Goal: Transaction & Acquisition: Subscribe to service/newsletter

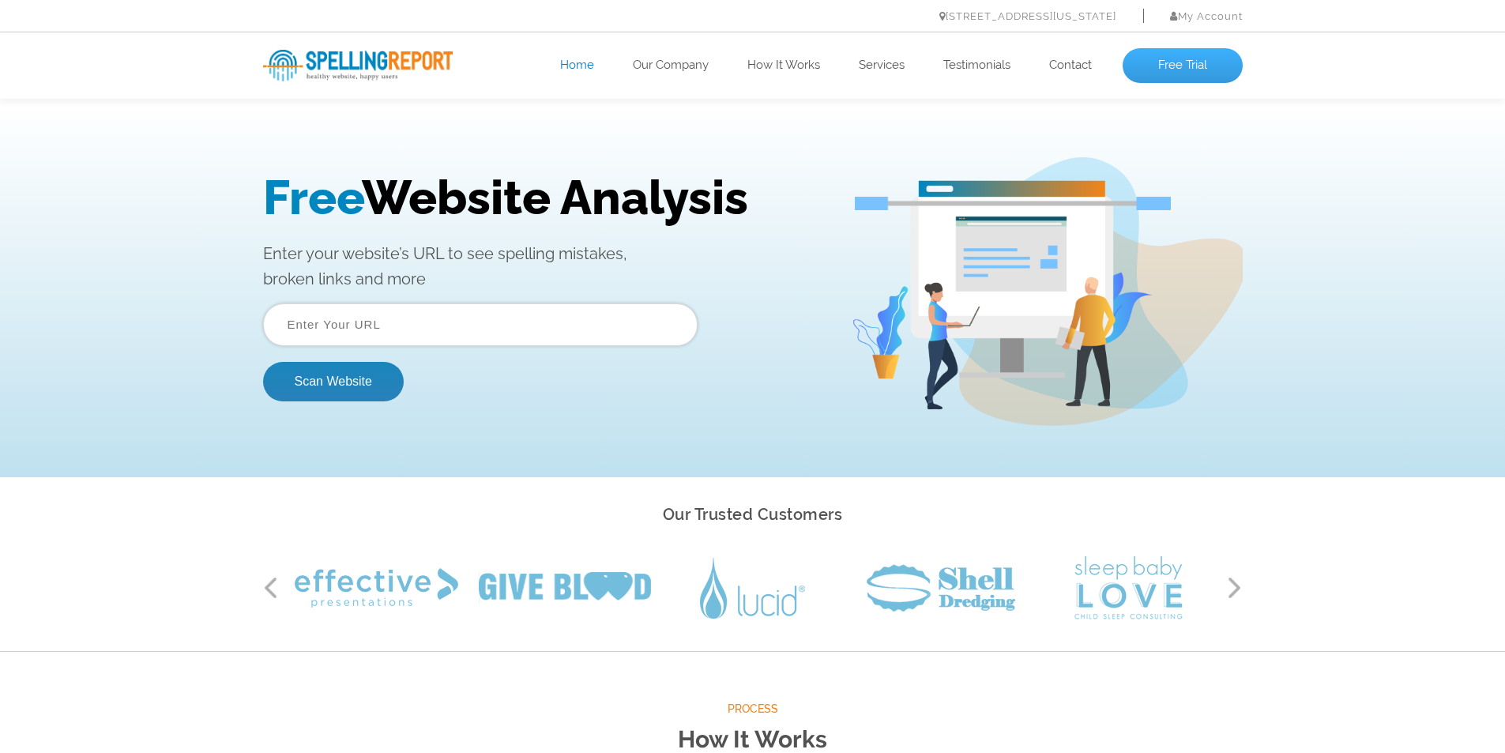
click at [1180, 61] on link "Free Trial" at bounding box center [1183, 65] width 120 height 35
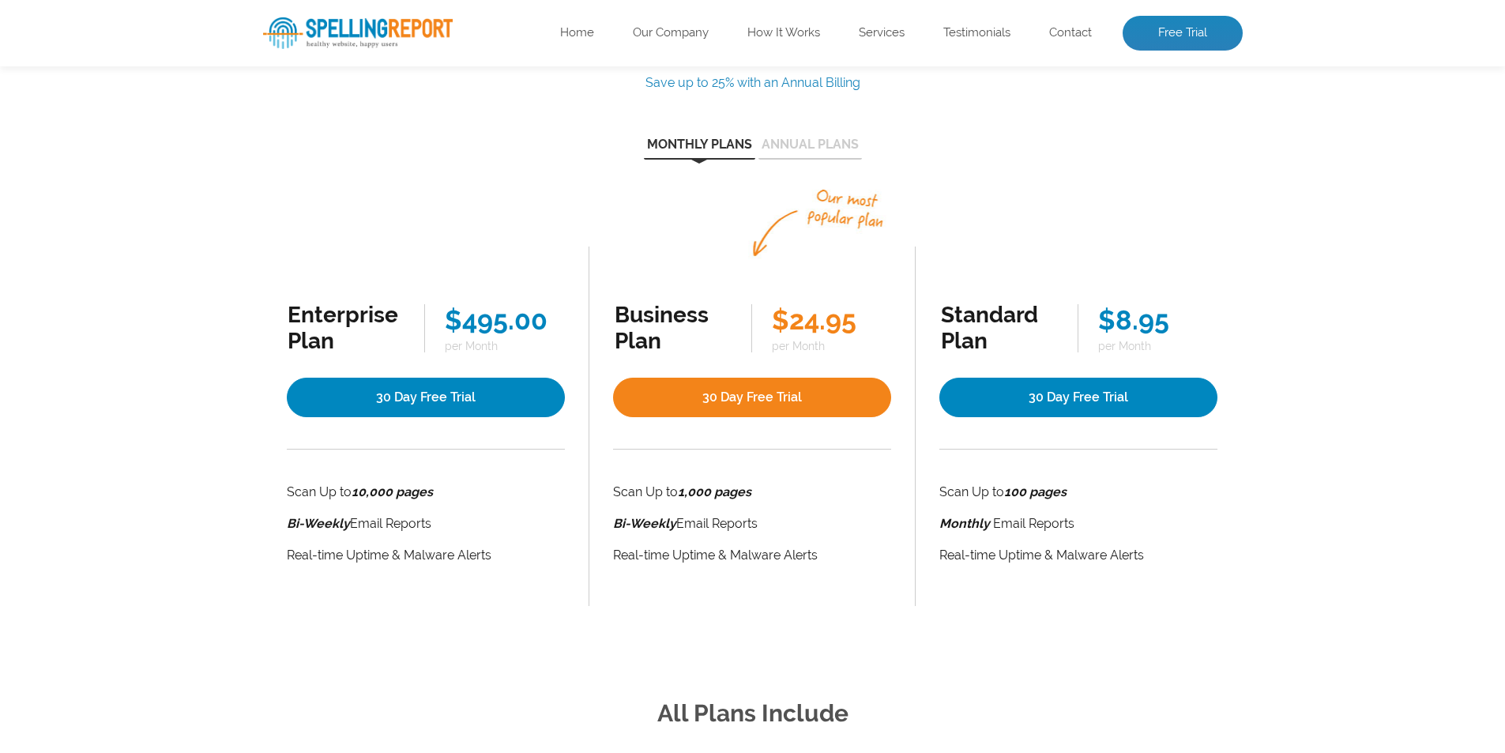
scroll to position [237, 0]
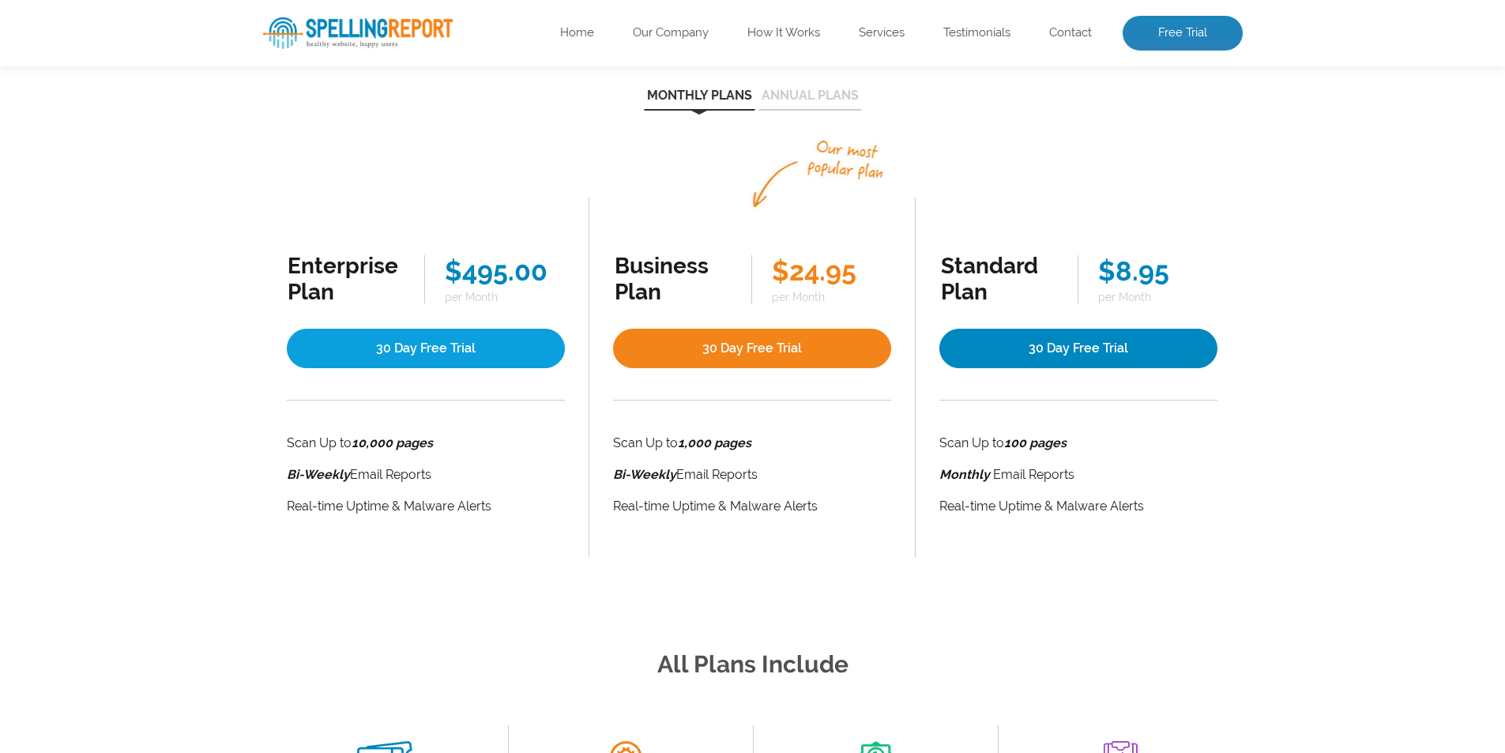
click at [451, 344] on link "30 Day Free Trial" at bounding box center [426, 349] width 279 height 40
click at [422, 345] on link "30 Day Free Trial" at bounding box center [426, 349] width 279 height 40
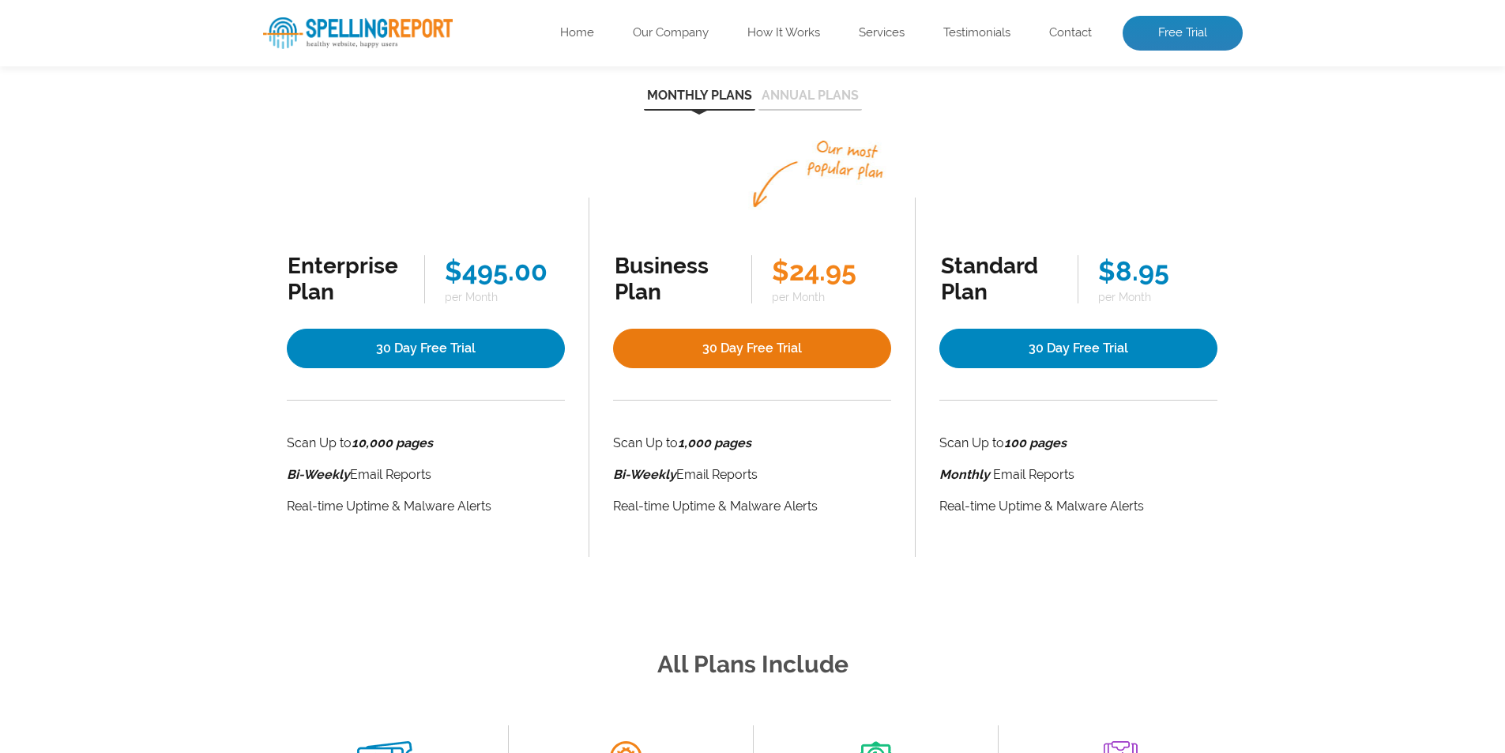
click at [702, 342] on link "30 Day Free Trial" at bounding box center [752, 349] width 278 height 40
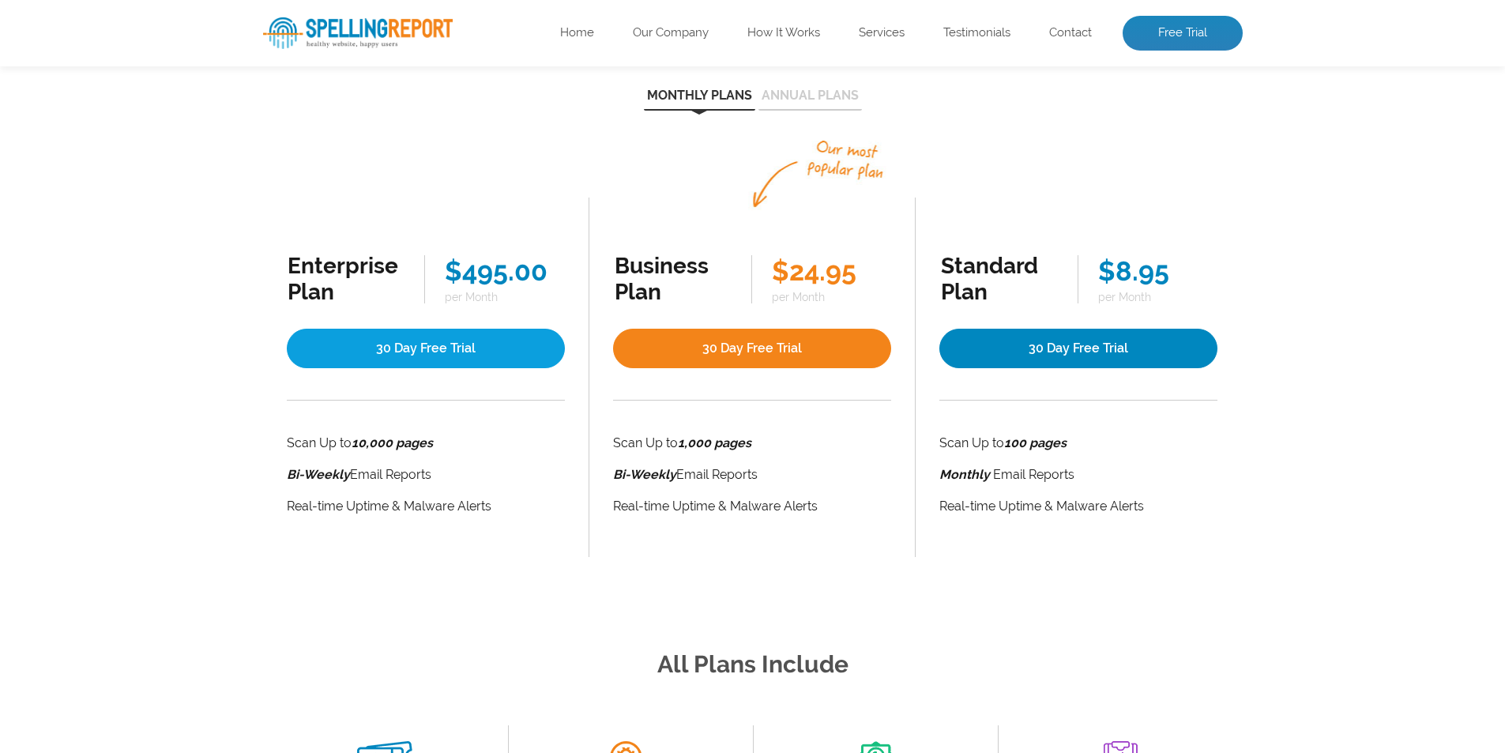
click at [469, 343] on link "30 Day Free Trial" at bounding box center [426, 349] width 279 height 40
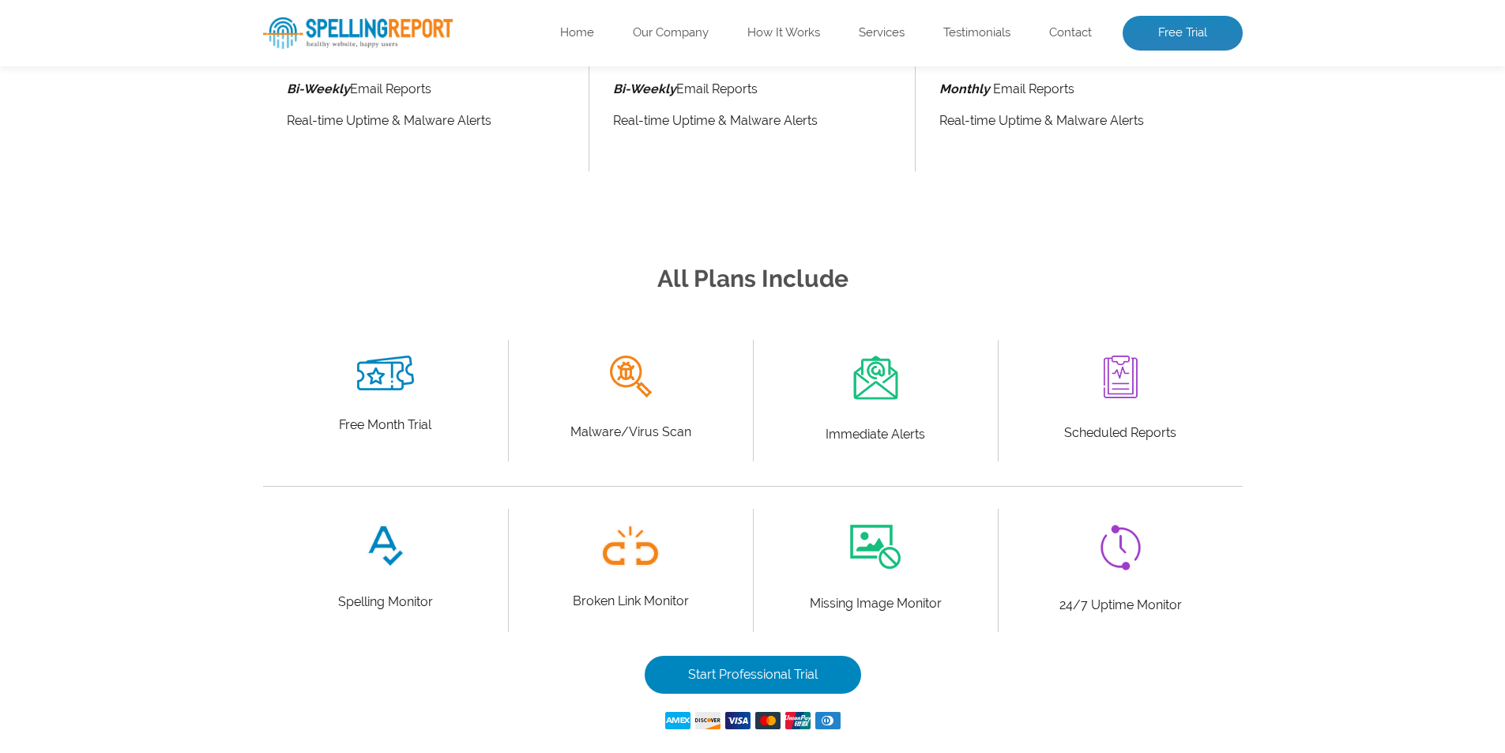
scroll to position [632, 0]
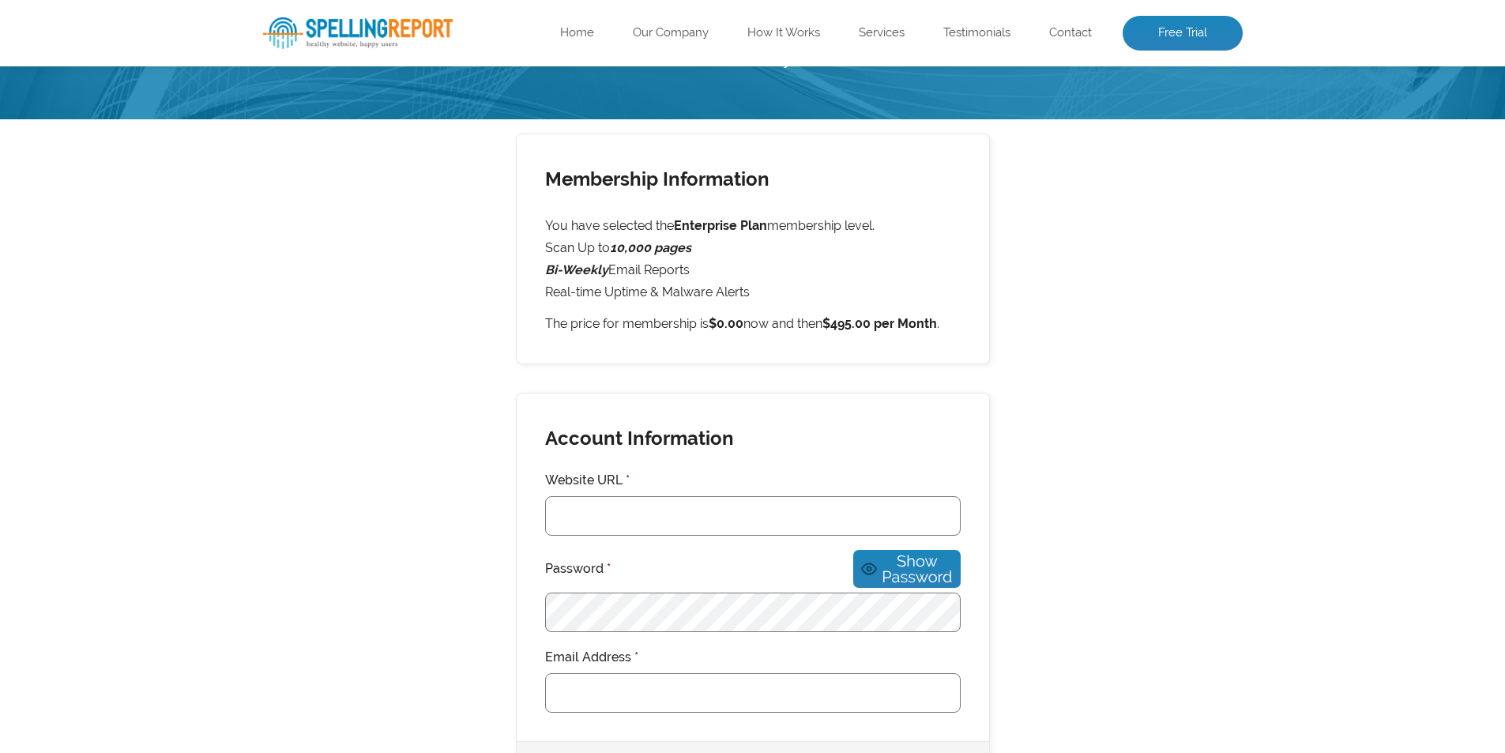
scroll to position [237, 0]
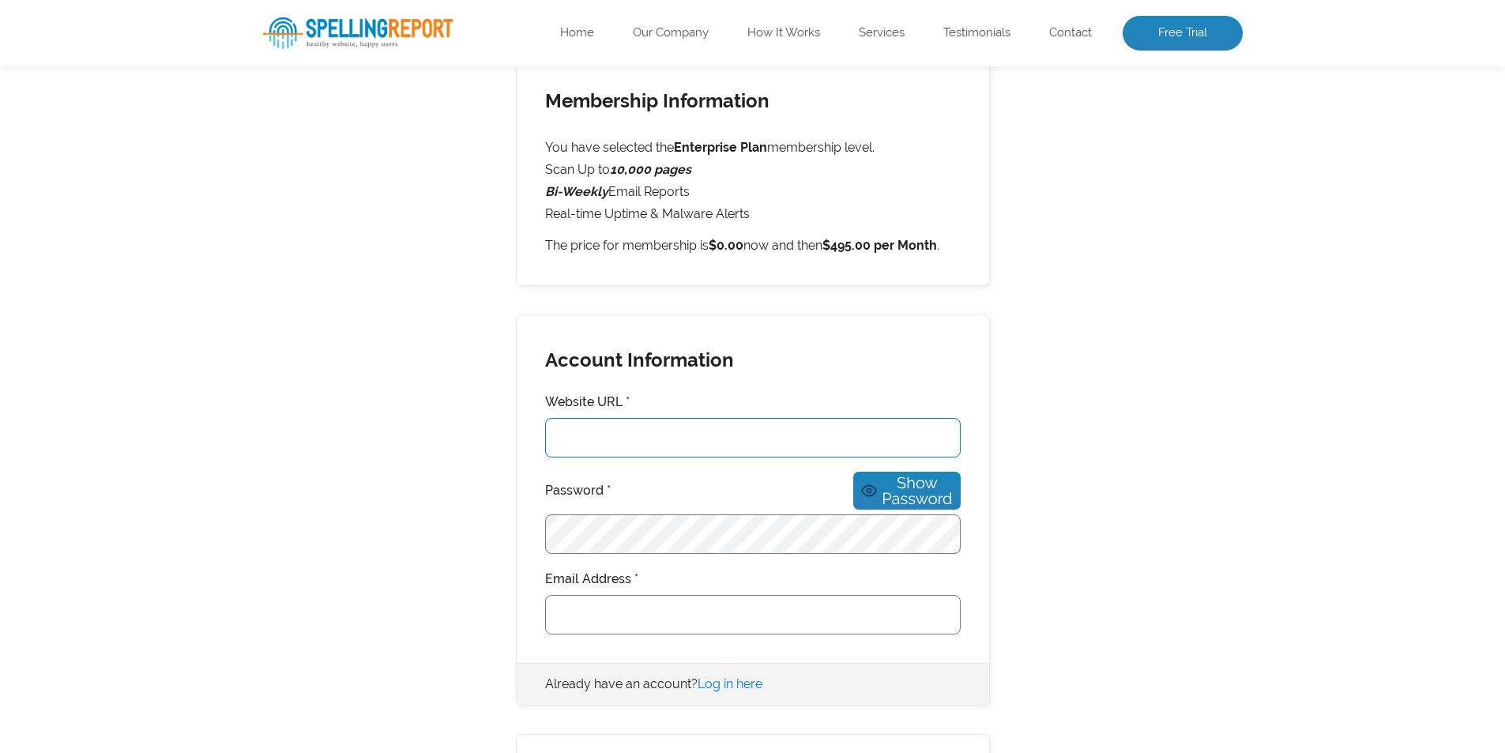
click at [697, 443] on input "Website URL *" at bounding box center [753, 438] width 416 height 40
type input "manojvm.com"
